Goal: Information Seeking & Learning: Learn about a topic

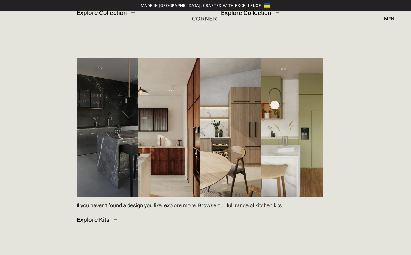
scroll to position [815, 0]
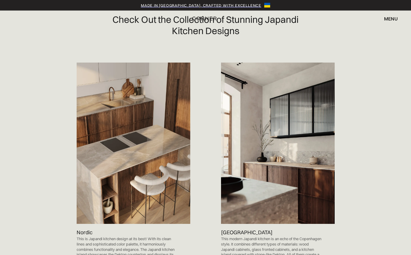
scroll to position [295, 0]
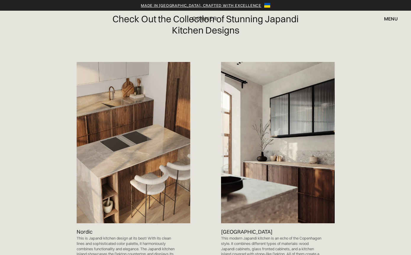
click at [260, 217] on img at bounding box center [278, 142] width 114 height 161
click at [232, 235] on p "Berlin" at bounding box center [246, 231] width 51 height 8
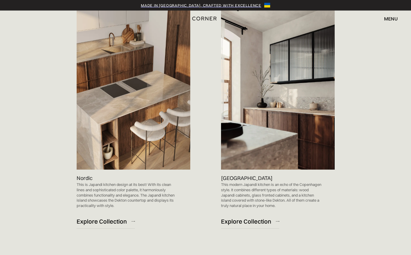
scroll to position [348, 0]
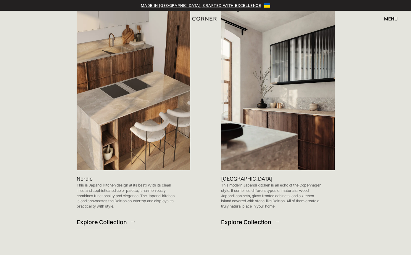
click at [232, 226] on div "Explore Collection" at bounding box center [246, 222] width 50 height 8
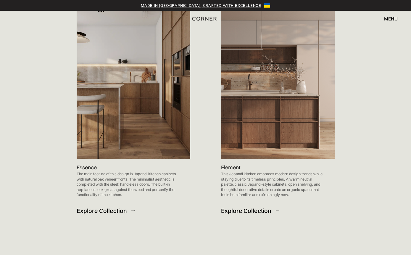
scroll to position [619, 0]
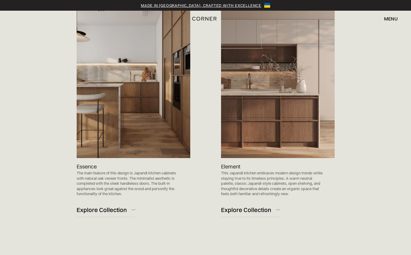
click at [242, 213] on div "Explore Collection" at bounding box center [246, 209] width 50 height 8
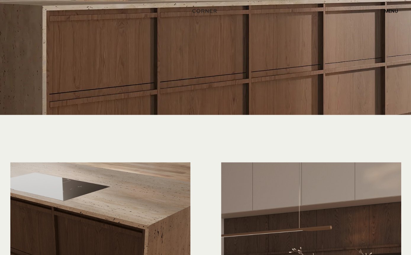
scroll to position [1323, 0]
